Goal: Information Seeking & Learning: Check status

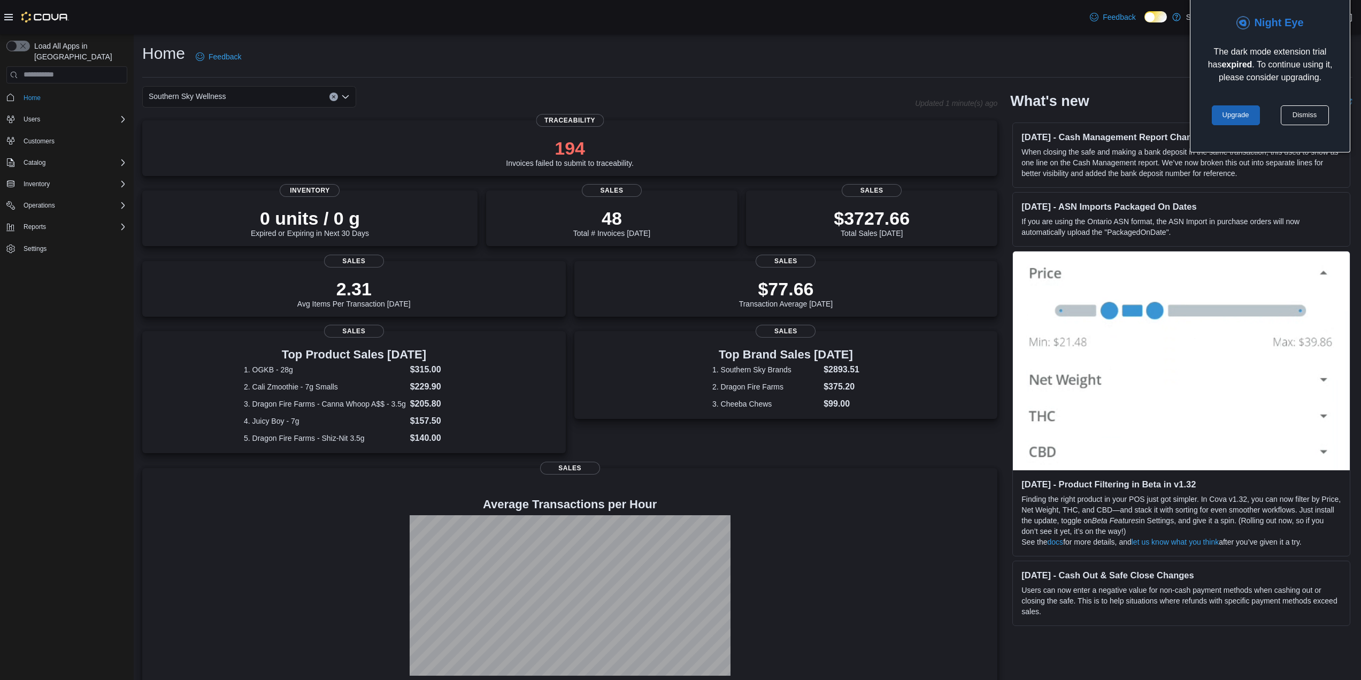
click at [1249, 111] on link "Upgrade" at bounding box center [1235, 115] width 48 height 20
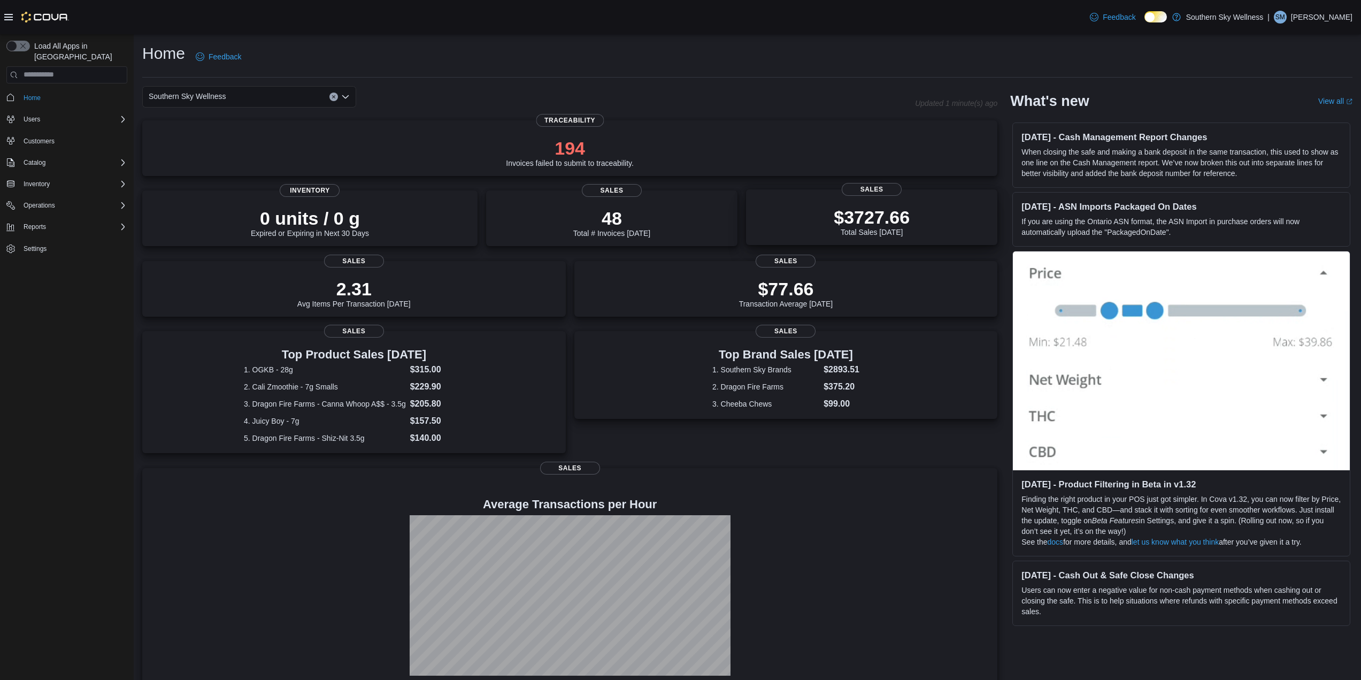
click at [896, 225] on p "$3727.66" at bounding box center [871, 216] width 76 height 21
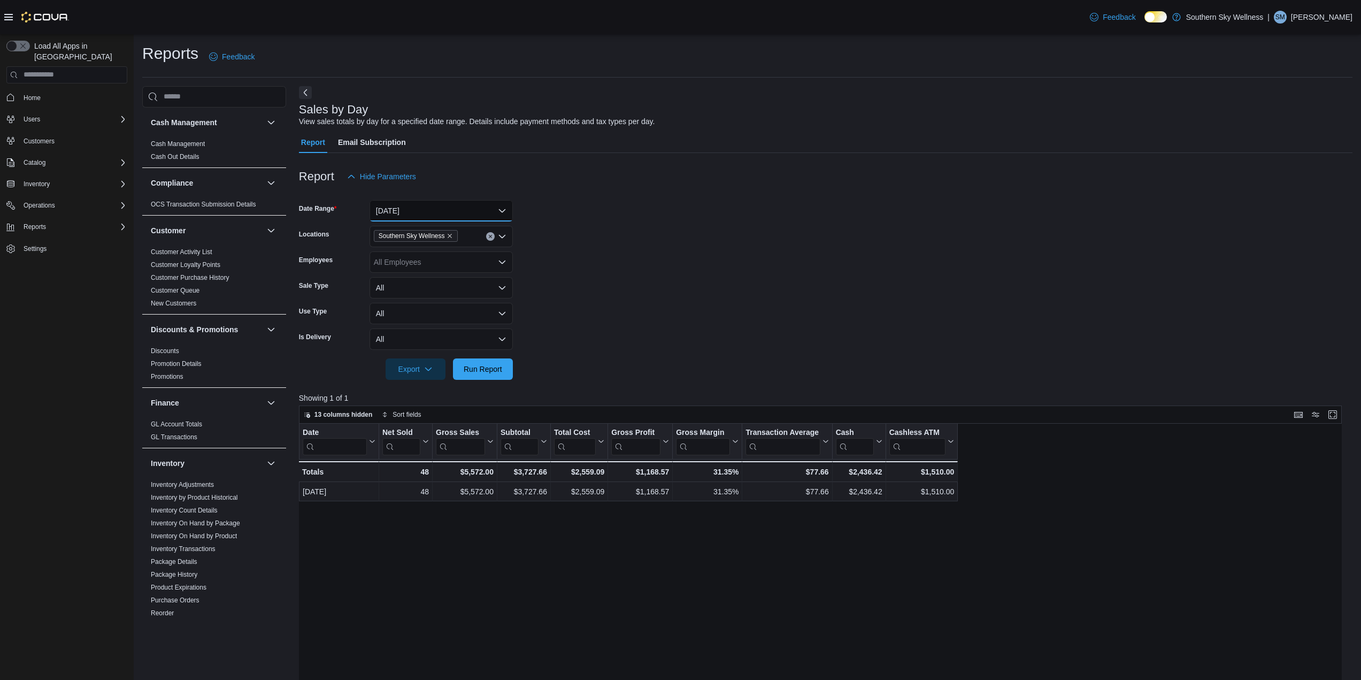
click at [497, 209] on button "[DATE]" at bounding box center [440, 210] width 143 height 21
click at [426, 354] on span "Last 21 Days" at bounding box center [448, 360] width 122 height 13
click at [466, 366] on span "Run Report" at bounding box center [483, 368] width 38 height 11
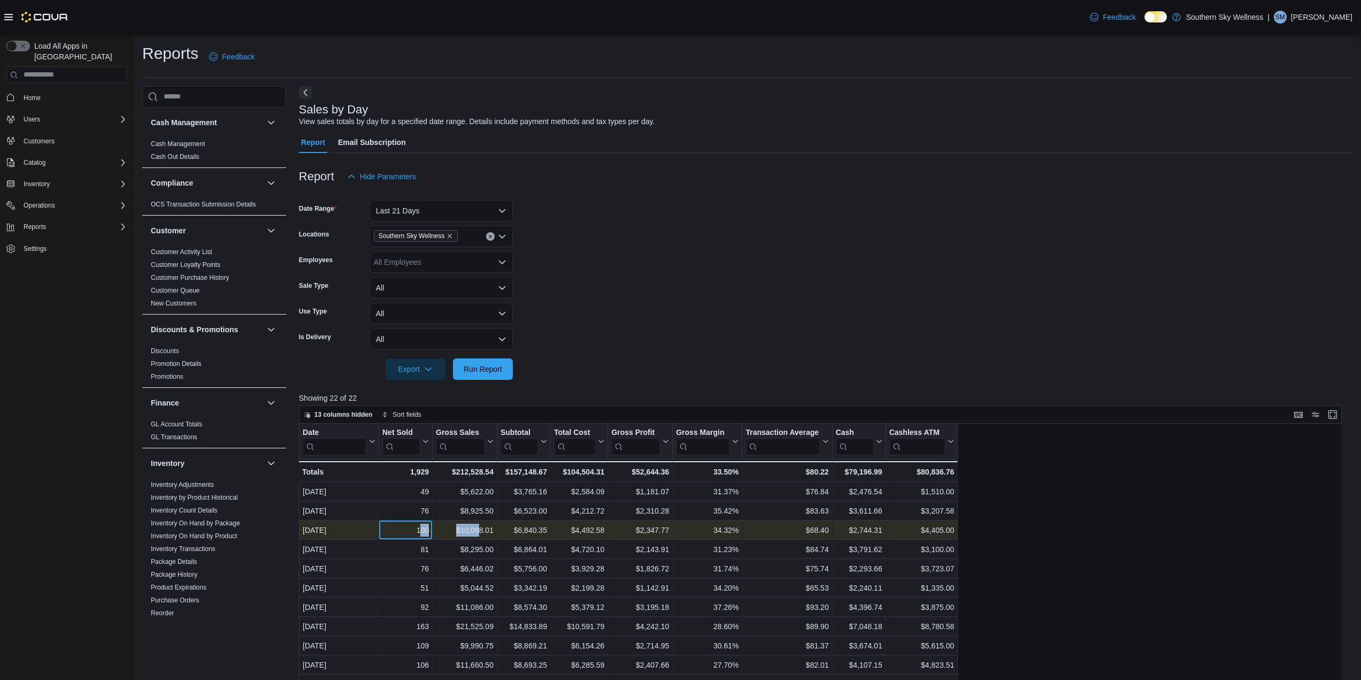
drag, startPoint x: 421, startPoint y: 529, endPoint x: 481, endPoint y: 529, distance: 59.3
click at [481, 529] on div "[DATE] - Date, column 1, row 3 100 - Net Sold, column 2, row 3 $10,098.01 - Gro…" at bounding box center [628, 529] width 659 height 19
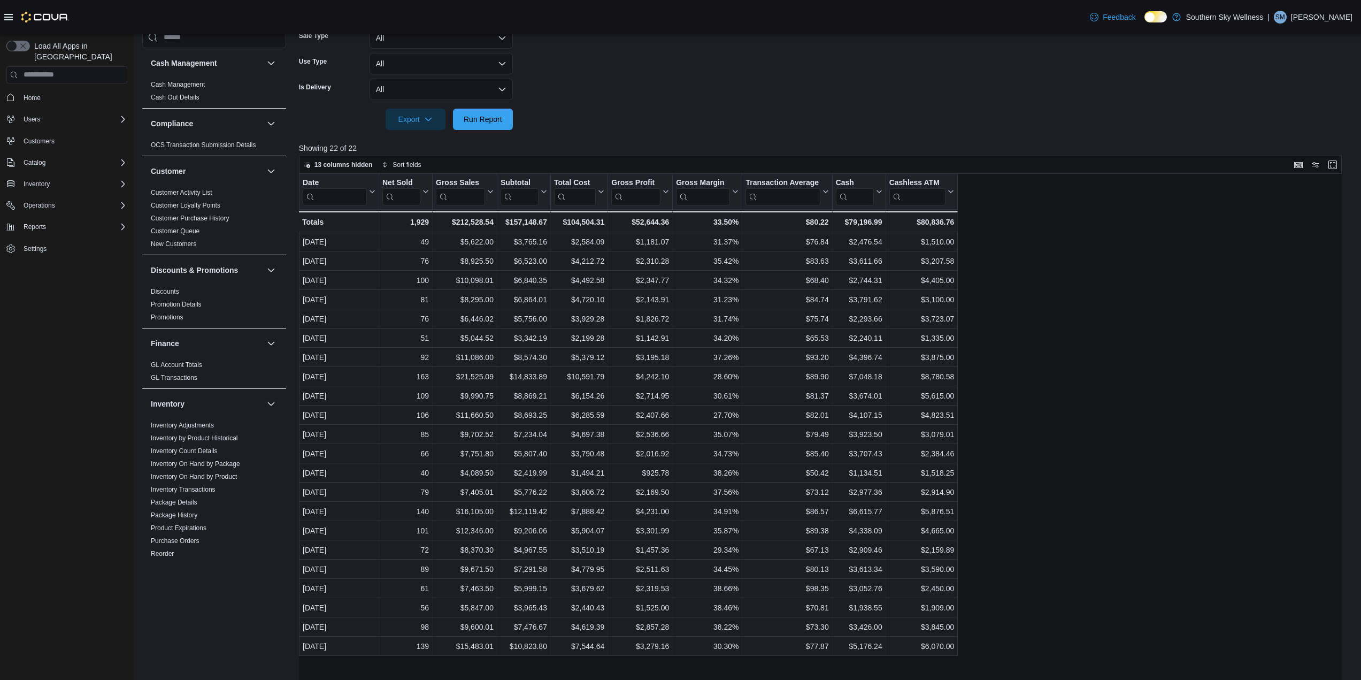
click at [1168, 282] on div "Date Click to view column header actions Net Sold Click to view column header a…" at bounding box center [824, 437] width 1051 height 526
drag, startPoint x: 476, startPoint y: 123, endPoint x: 581, endPoint y: 103, distance: 106.6
click at [476, 123] on span "Run Report" at bounding box center [483, 119] width 38 height 11
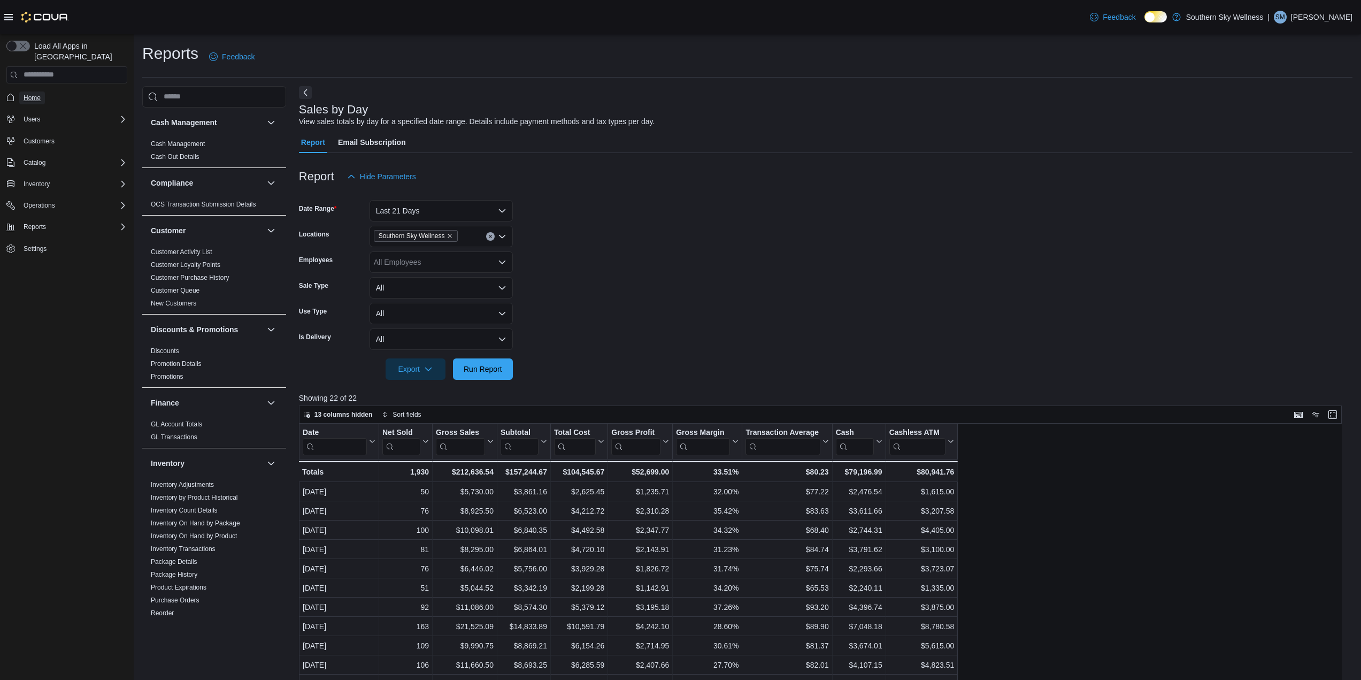
click at [40, 94] on span "Home" at bounding box center [32, 98] width 17 height 9
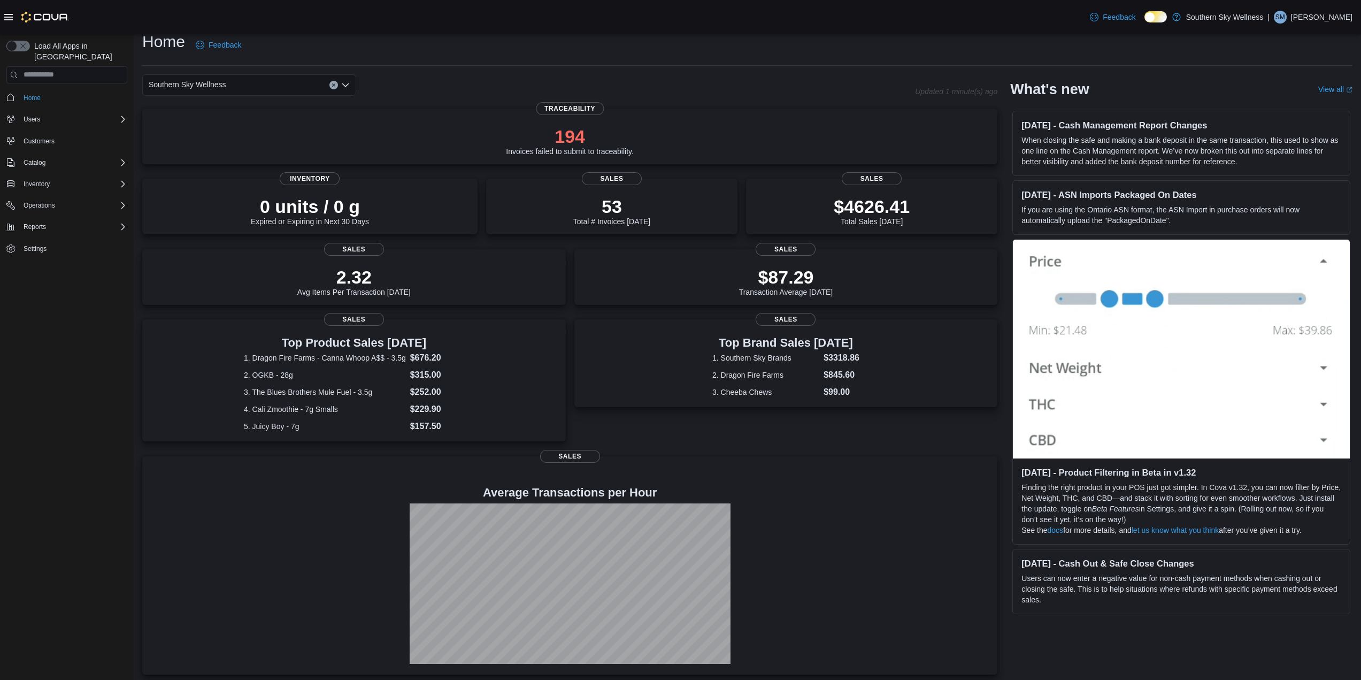
scroll to position [15, 0]
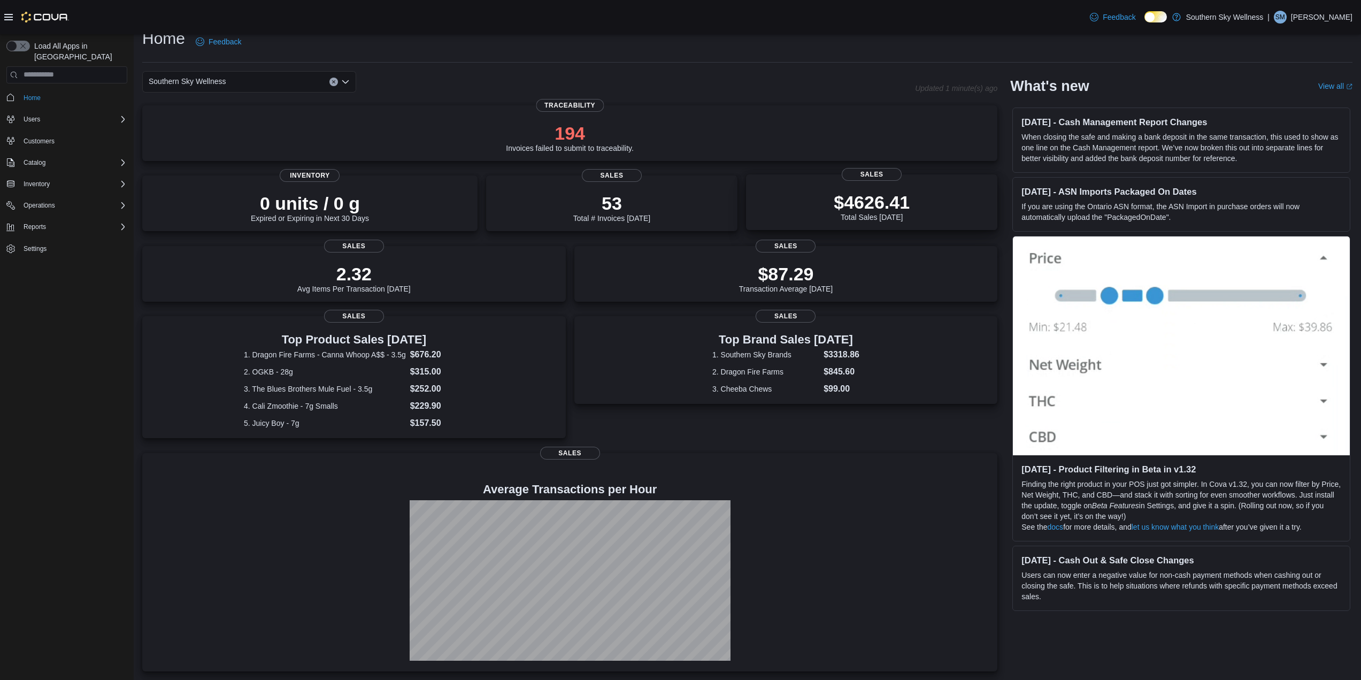
click at [850, 211] on p "$4626.41" at bounding box center [871, 201] width 76 height 21
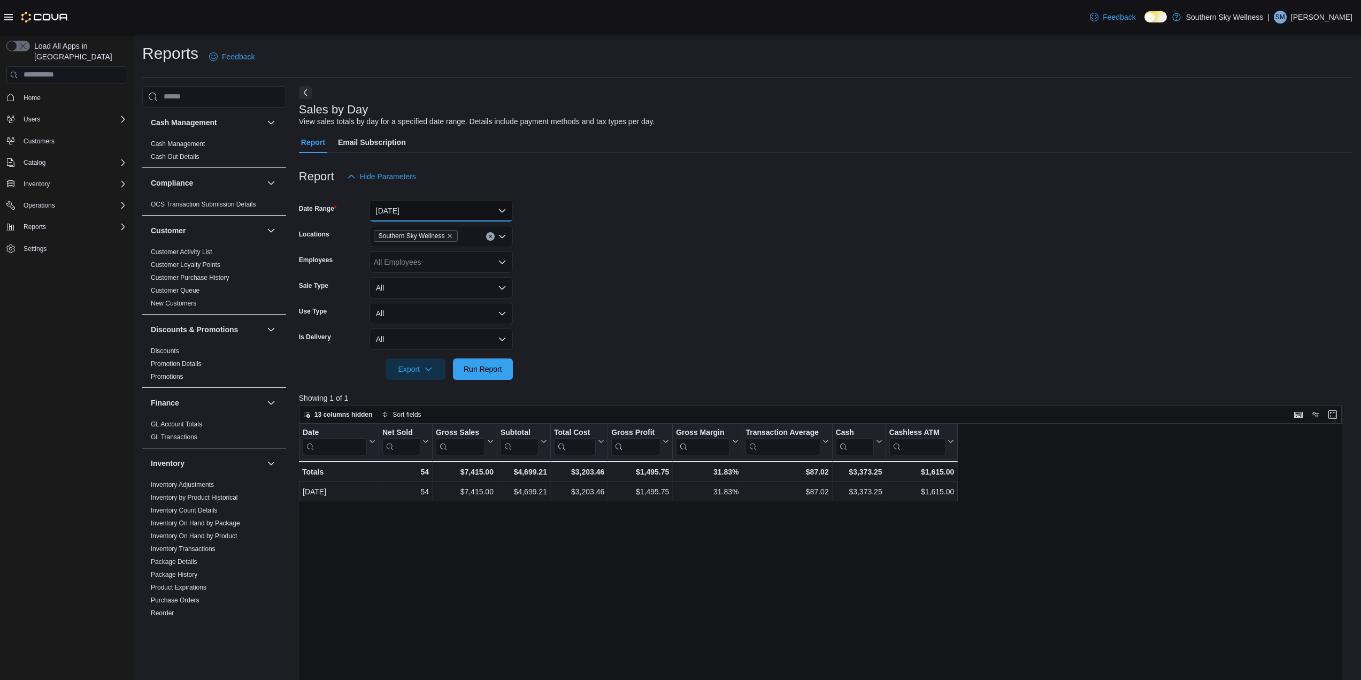
click at [502, 210] on button "[DATE]" at bounding box center [440, 210] width 143 height 21
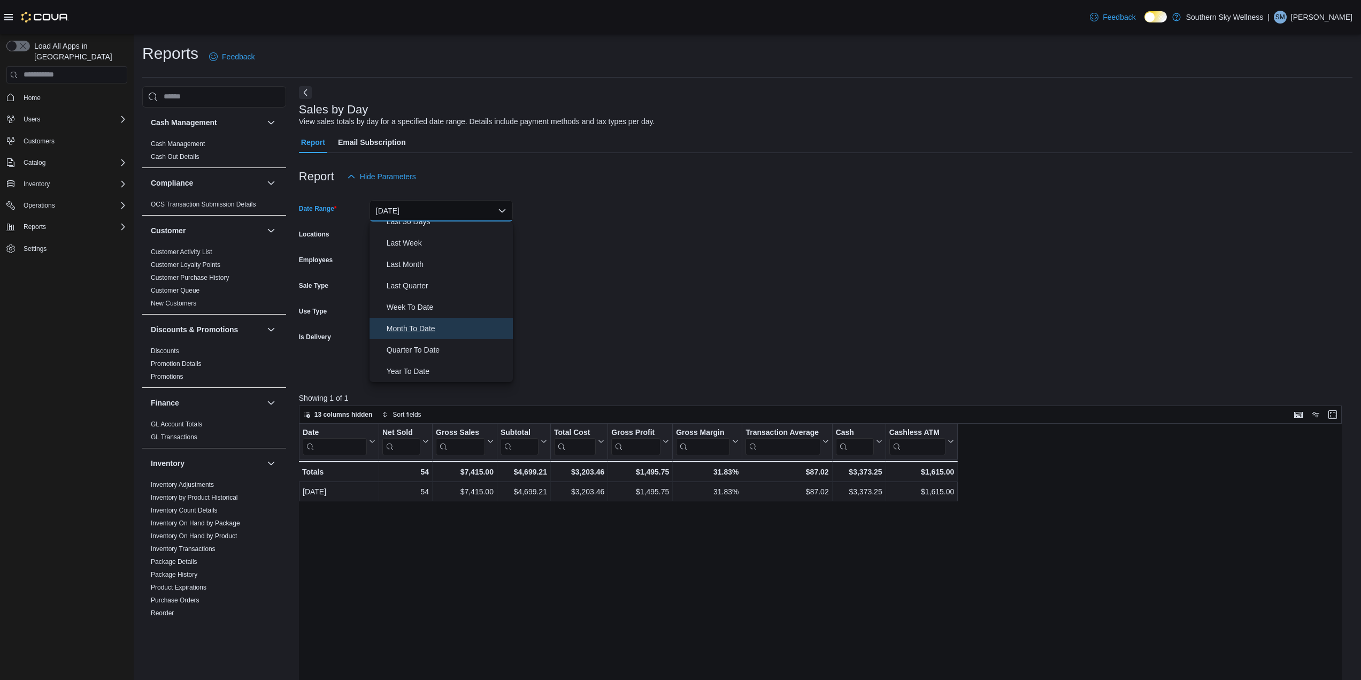
click at [416, 329] on span "Month To Date" at bounding box center [448, 328] width 122 height 13
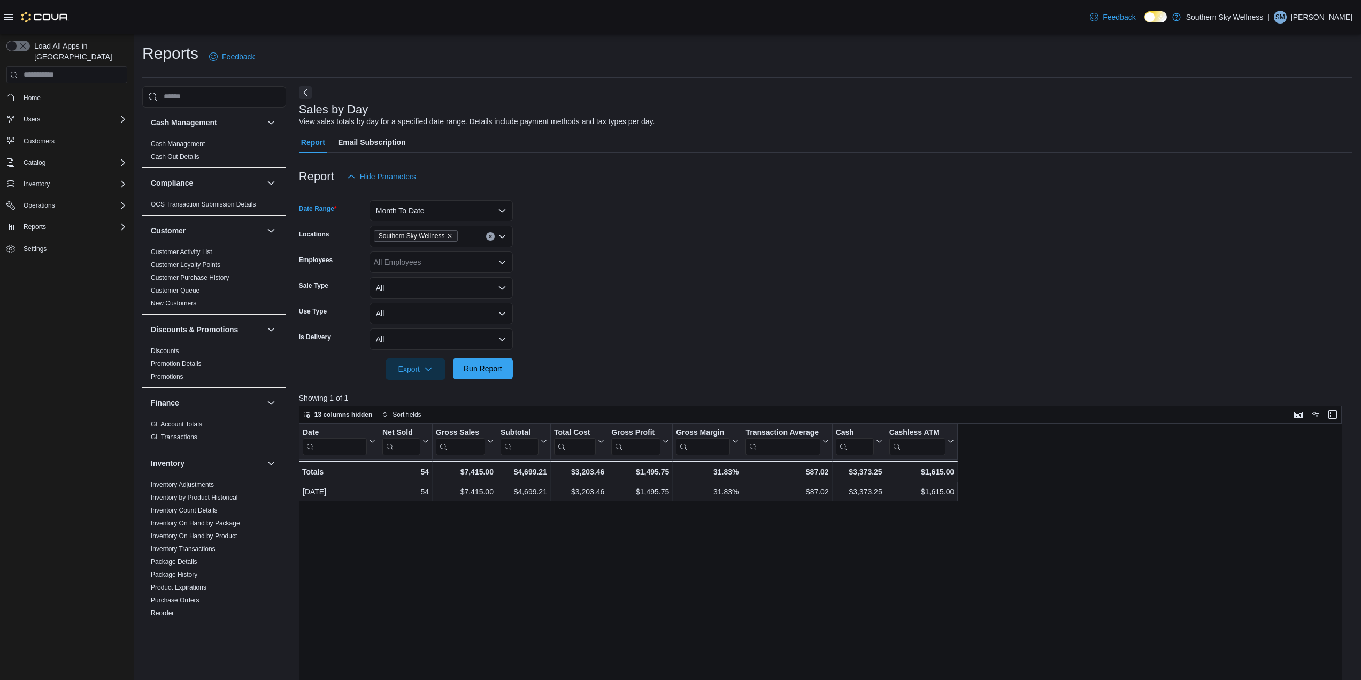
click at [468, 374] on span "Run Report" at bounding box center [482, 368] width 47 height 21
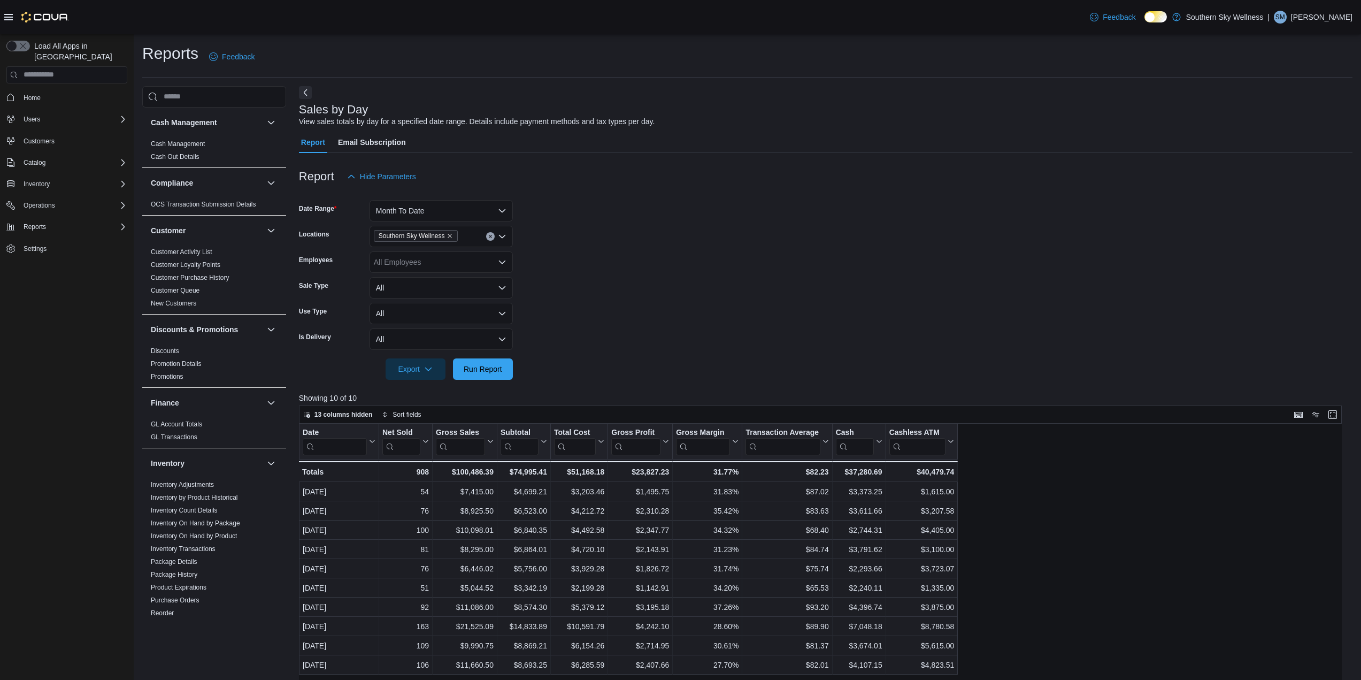
click at [572, 277] on form "Date Range Month To Date Locations Southern Sky Wellness Employees All Employee…" at bounding box center [825, 283] width 1053 height 192
click at [806, 273] on form "Date Range Month To Date Locations Southern Sky Wellness Employees All Employee…" at bounding box center [825, 283] width 1053 height 192
